Goal: Communication & Community: Share content

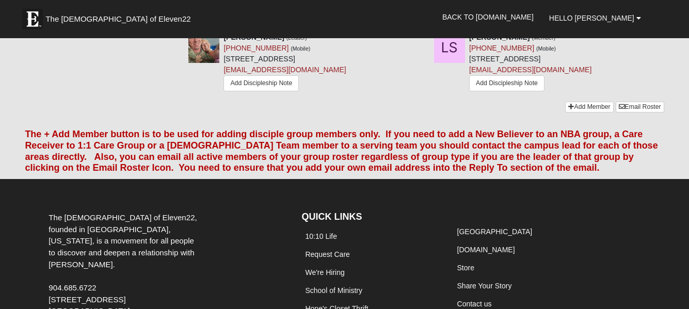
scroll to position [645, 0]
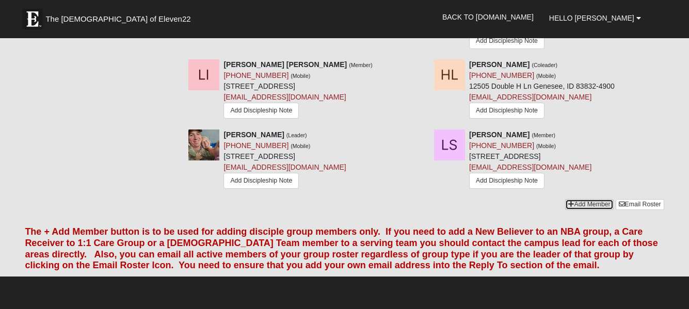
click at [593, 199] on link "Add Member" at bounding box center [589, 204] width 48 height 11
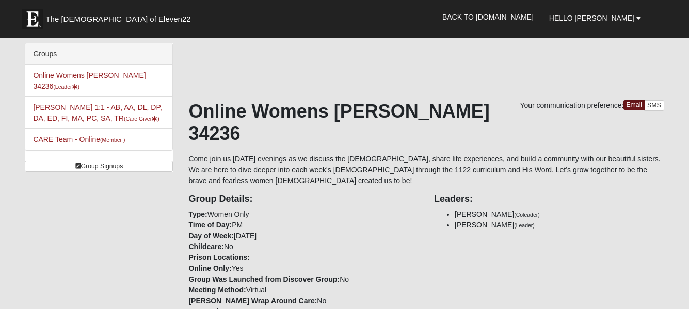
scroll to position [641, 0]
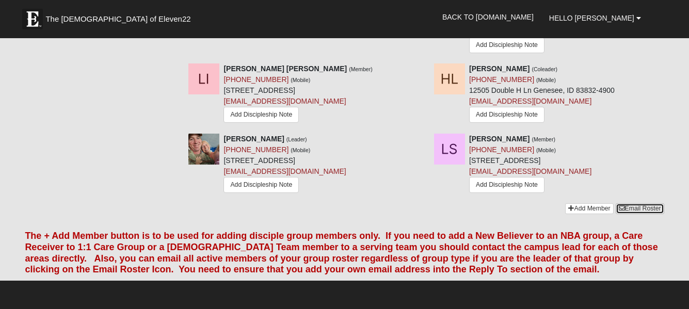
click at [651, 203] on link "Email Roster" at bounding box center [640, 208] width 49 height 11
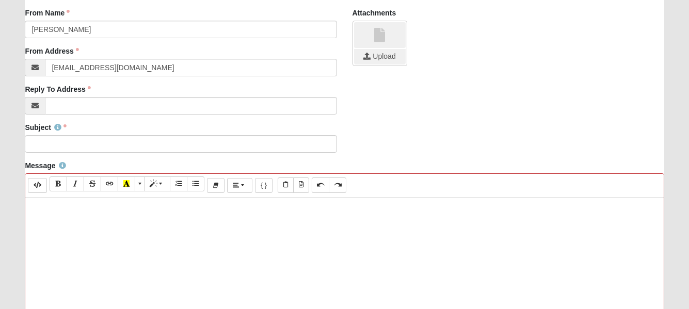
scroll to position [207, 0]
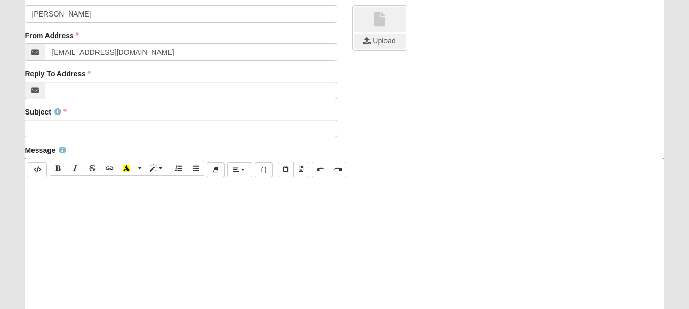
paste div
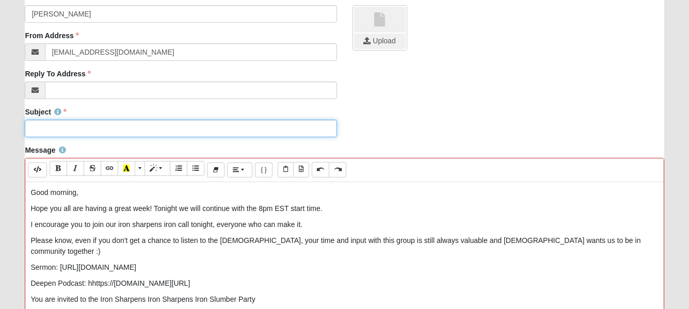
click at [115, 121] on input "Subject" at bounding box center [181, 129] width 312 height 18
type input "CoE22 Women's Disciple Group - Iron Sharpens Iron Slumber Party"
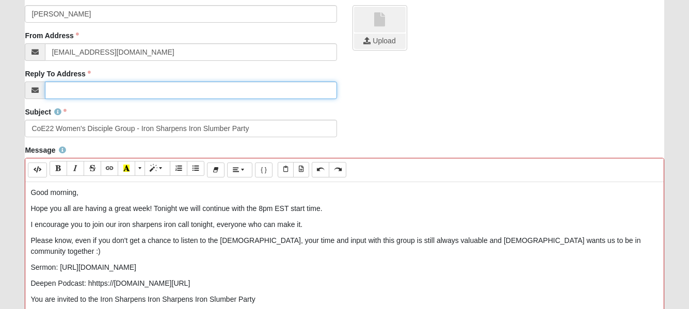
click at [114, 94] on input "Reply To Address" at bounding box center [191, 91] width 292 height 18
type input "[EMAIL_ADDRESS][DOMAIN_NAME]"
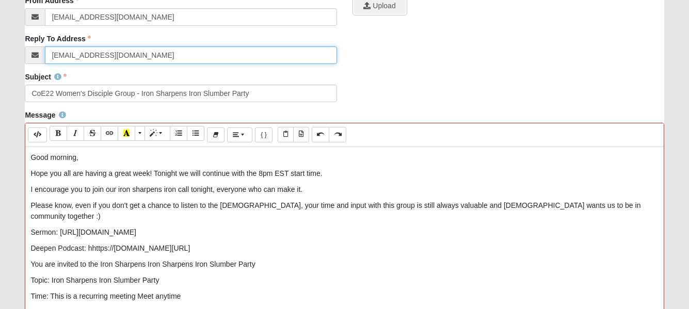
scroll to position [258, 0]
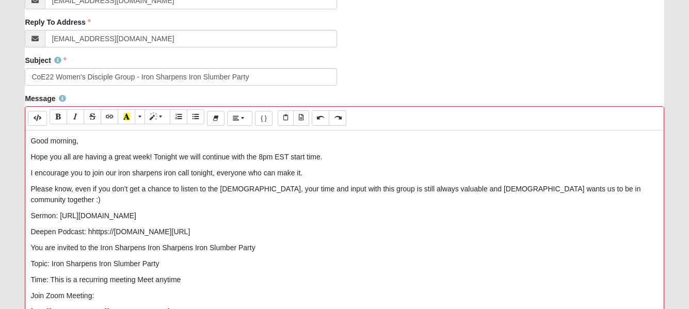
click at [31, 211] on p "Sermon: https://youtu.be/e_WpavU39LE" at bounding box center [344, 216] width 628 height 11
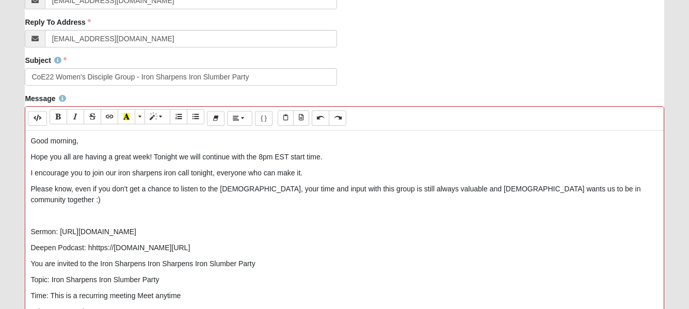
click at [30, 259] on p "You are invited to the Iron Sharpens Iron Sharpens Iron Slumber Party" at bounding box center [344, 264] width 628 height 11
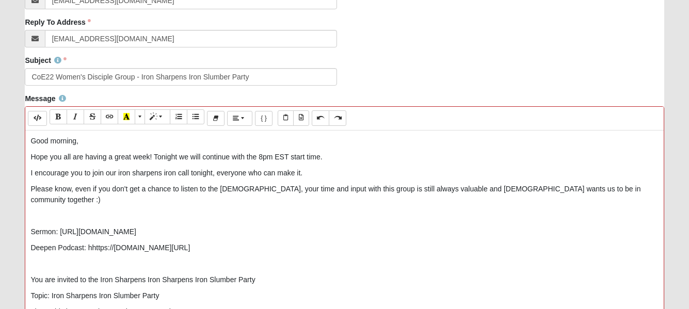
drag, startPoint x: 225, startPoint y: 240, endPoint x: 89, endPoint y: 238, distance: 135.8
click at [89, 243] on p "Deepen Podcast: hhttps://youtu.be/F74oRaSqjN0?si=eivwk2WeSn0ddz7R" at bounding box center [344, 248] width 628 height 11
drag, startPoint x: 159, startPoint y: 219, endPoint x: 61, endPoint y: 223, distance: 98.2
click at [61, 227] on p "Sermon: https://youtu.be/e_WpavU39LE" at bounding box center [344, 232] width 628 height 11
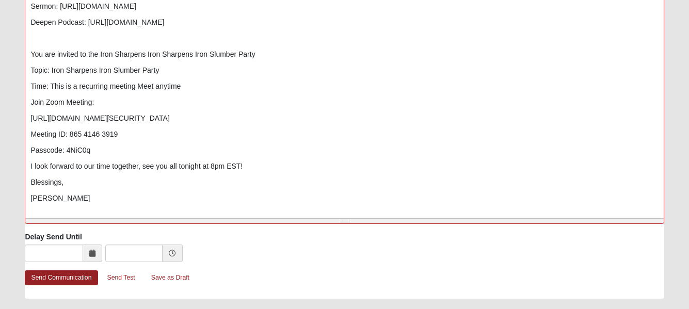
scroll to position [511, 0]
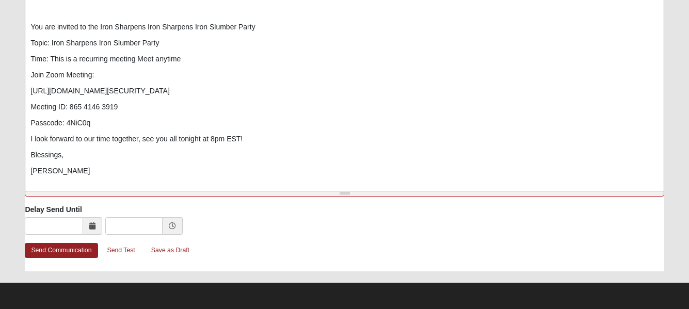
click at [29, 127] on div "Good morning, Hope you all are having a great week! Tonight we will continue w…" at bounding box center [344, 33] width 638 height 310
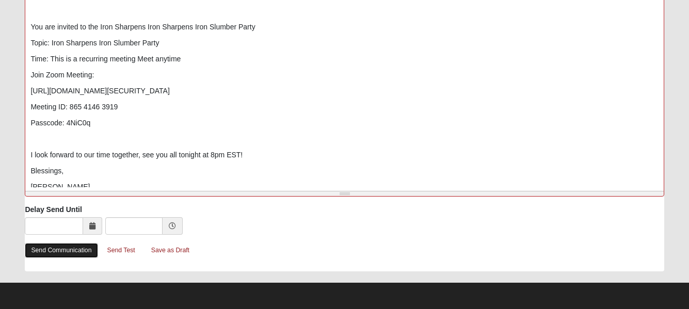
click at [80, 248] on link "Send Communication" at bounding box center [61, 250] width 73 height 15
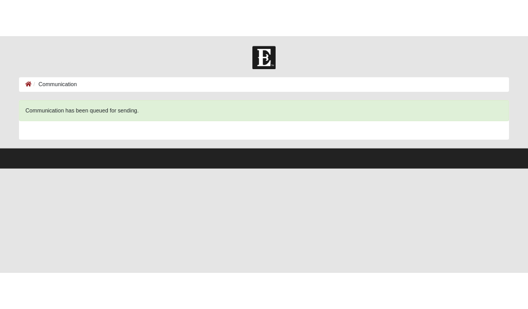
scroll to position [0, 0]
